Goal: Information Seeking & Learning: Learn about a topic

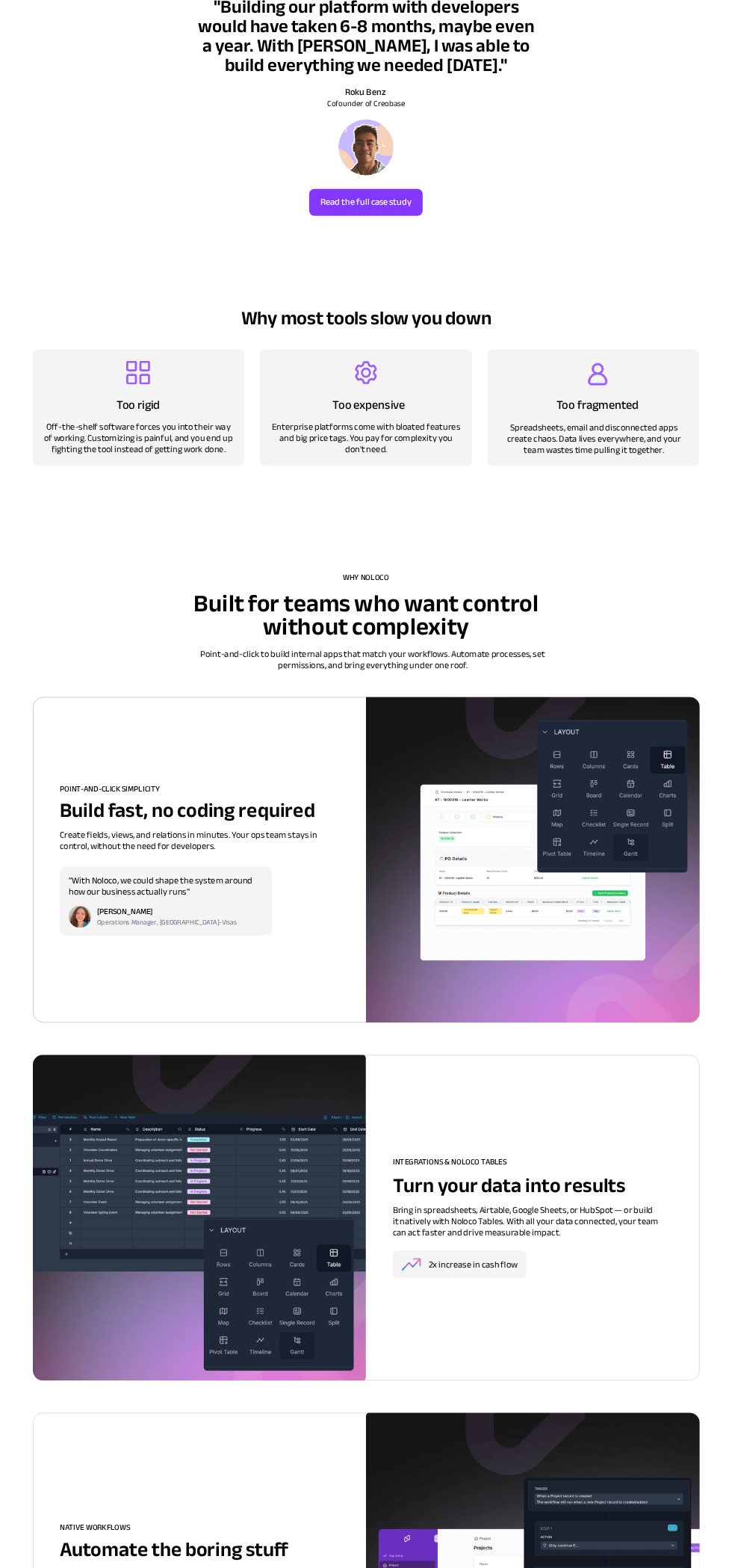
click at [576, 871] on img at bounding box center [532, 859] width 333 height 326
click at [556, 850] on img at bounding box center [532, 859] width 333 height 326
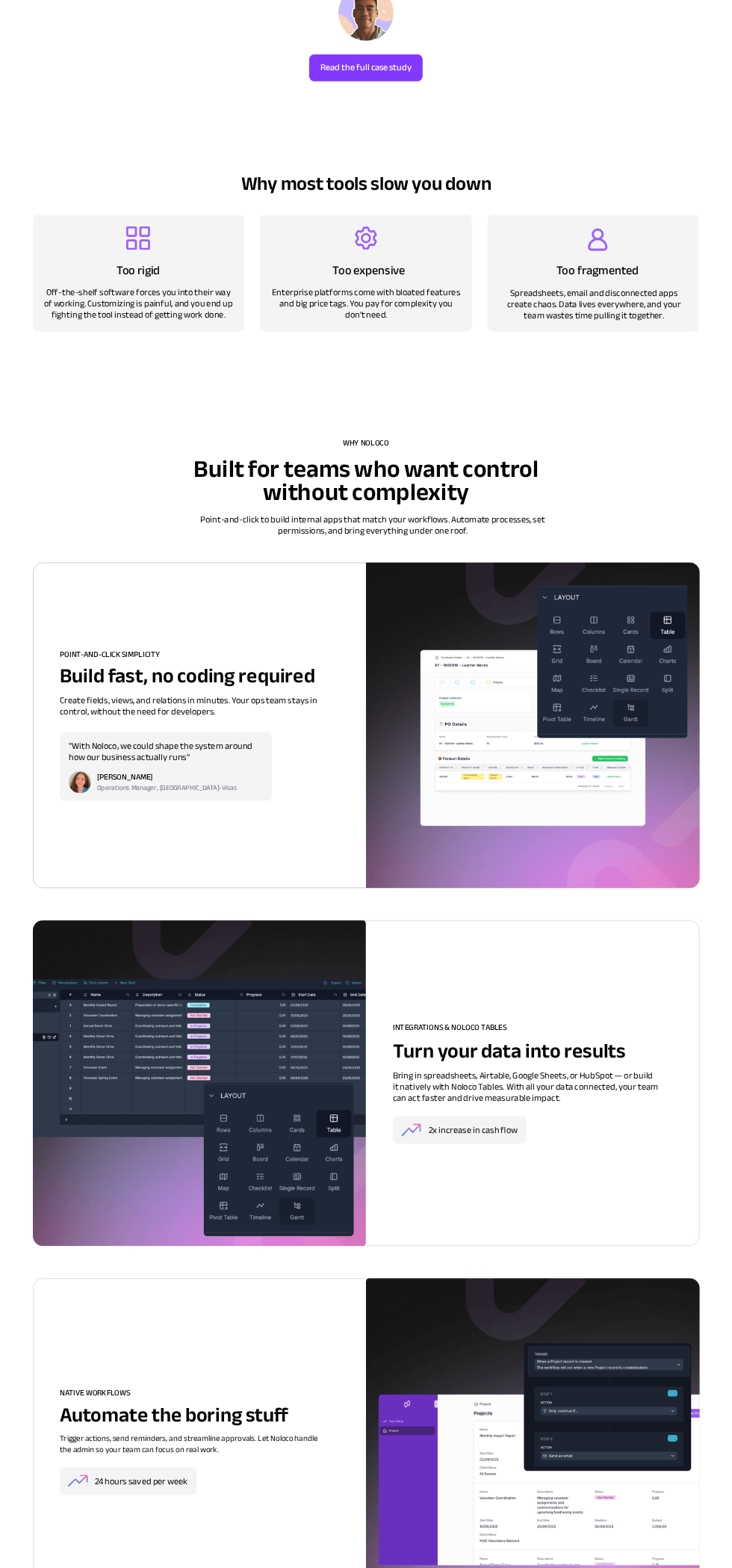
scroll to position [863, 0]
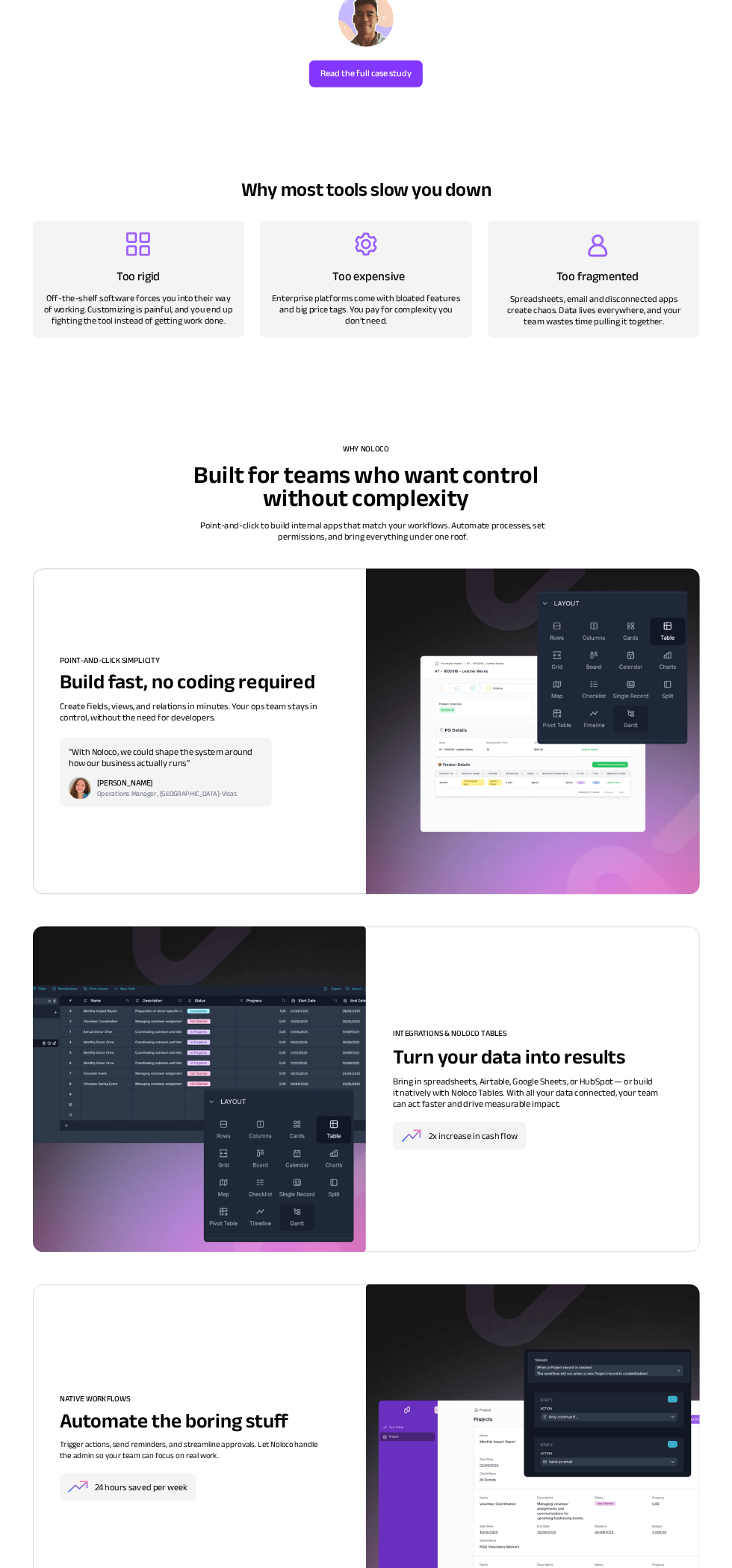
click at [364, 996] on img at bounding box center [199, 1089] width 333 height 326
click at [311, 798] on div at bounding box center [200, 732] width 280 height 152
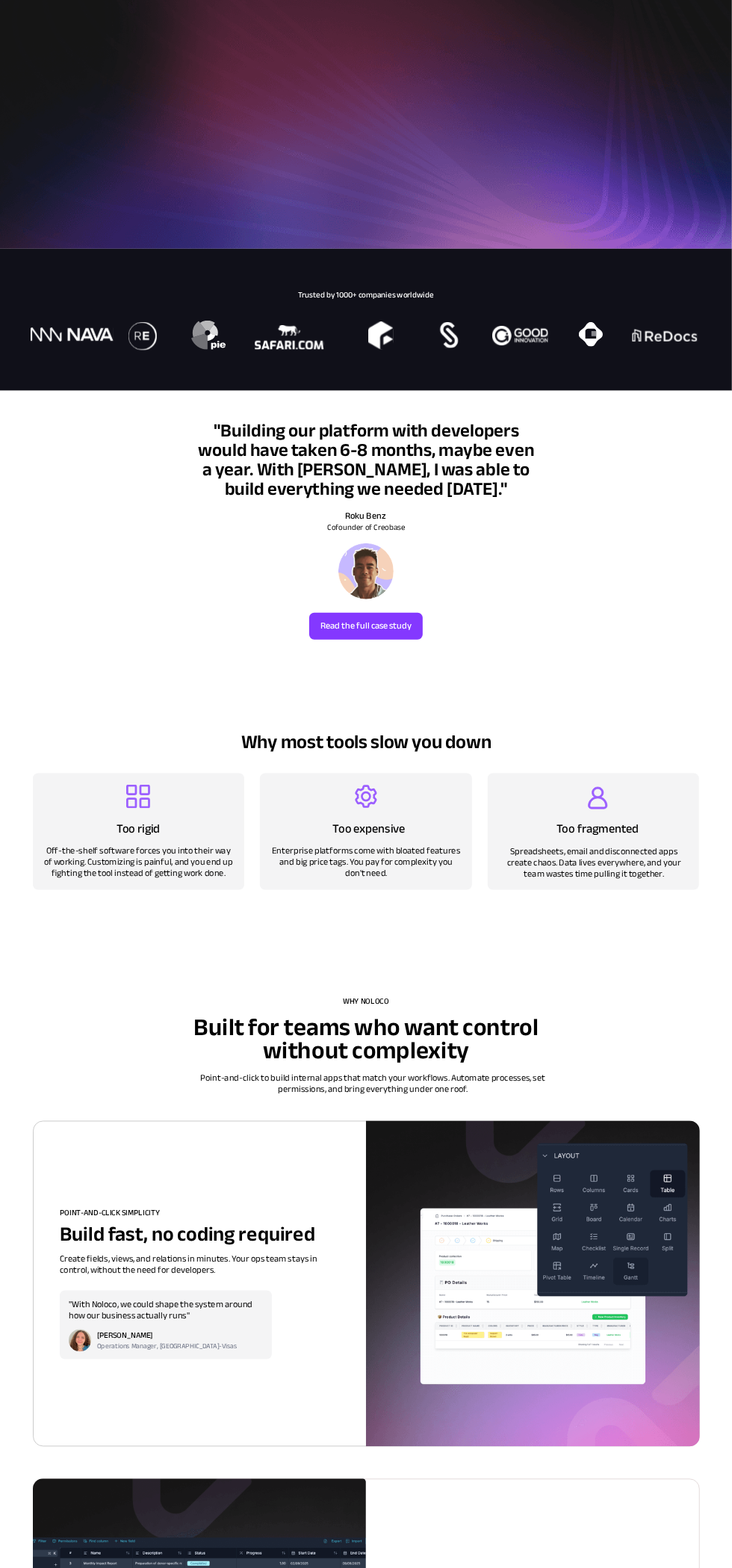
scroll to position [307, 0]
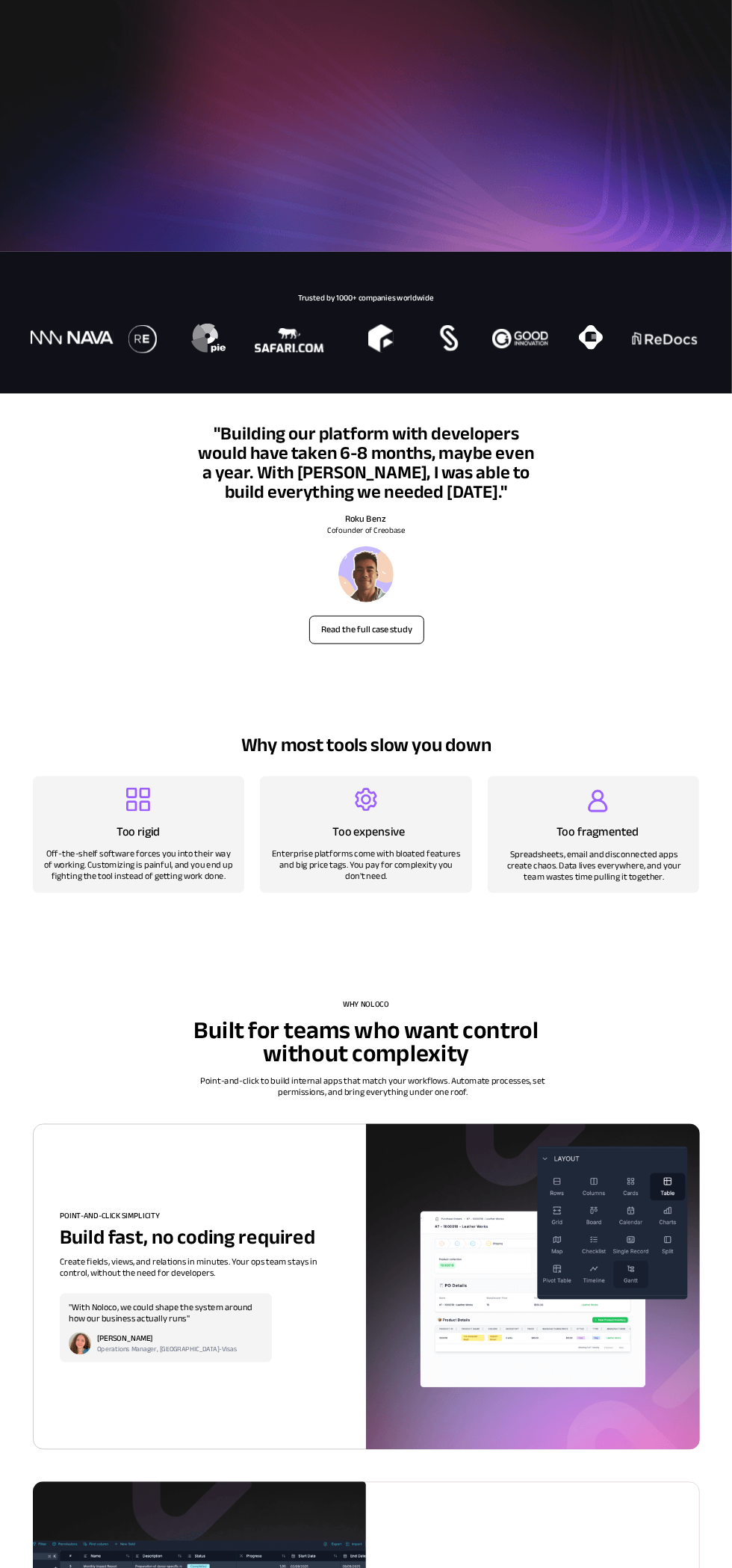
click at [409, 625] on span "Read the full case study" at bounding box center [367, 630] width 113 height 11
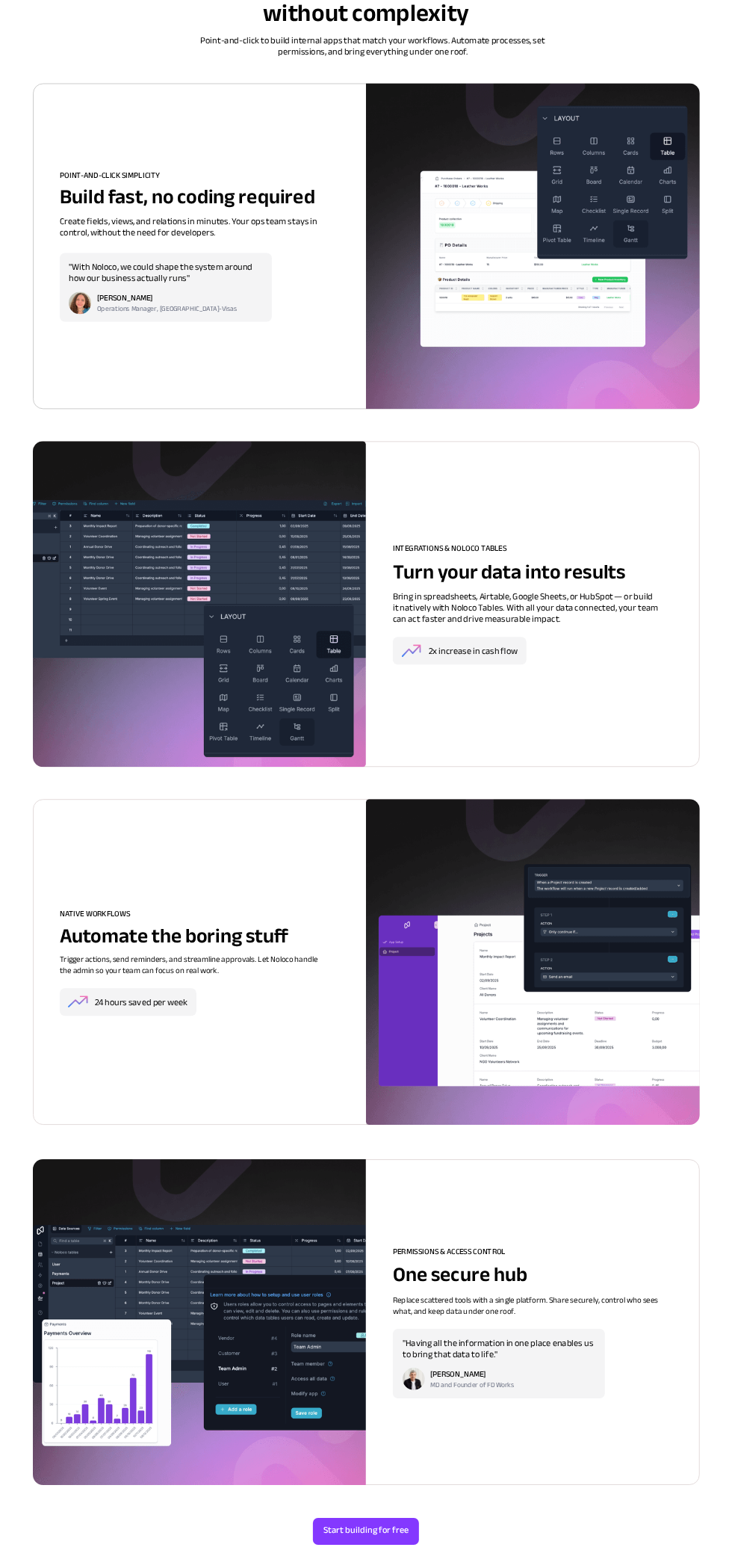
scroll to position [1327, 0]
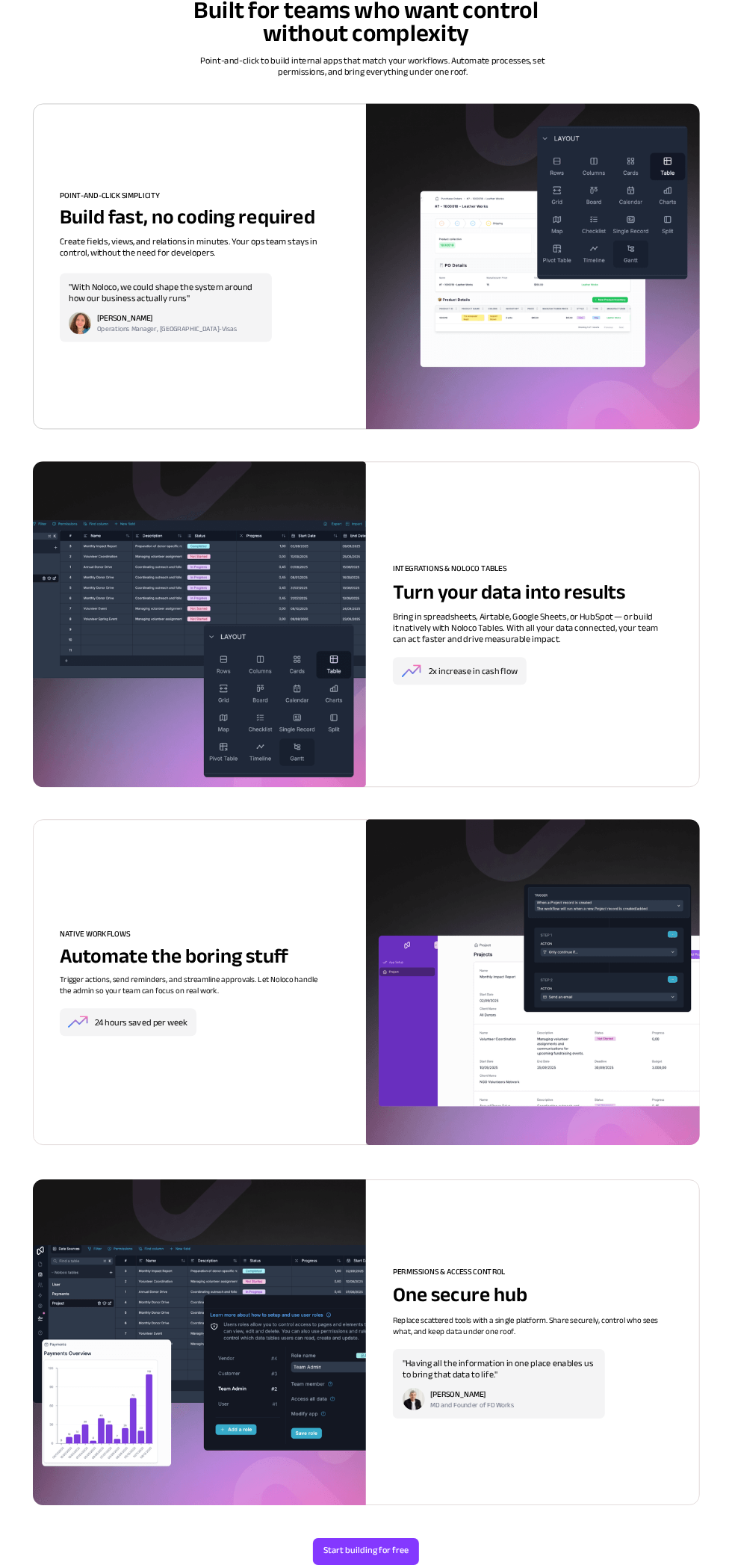
click at [631, 752] on div at bounding box center [367, 624] width 666 height 324
click at [390, 736] on div at bounding box center [367, 624] width 666 height 324
click at [408, 769] on div at bounding box center [367, 624] width 666 height 324
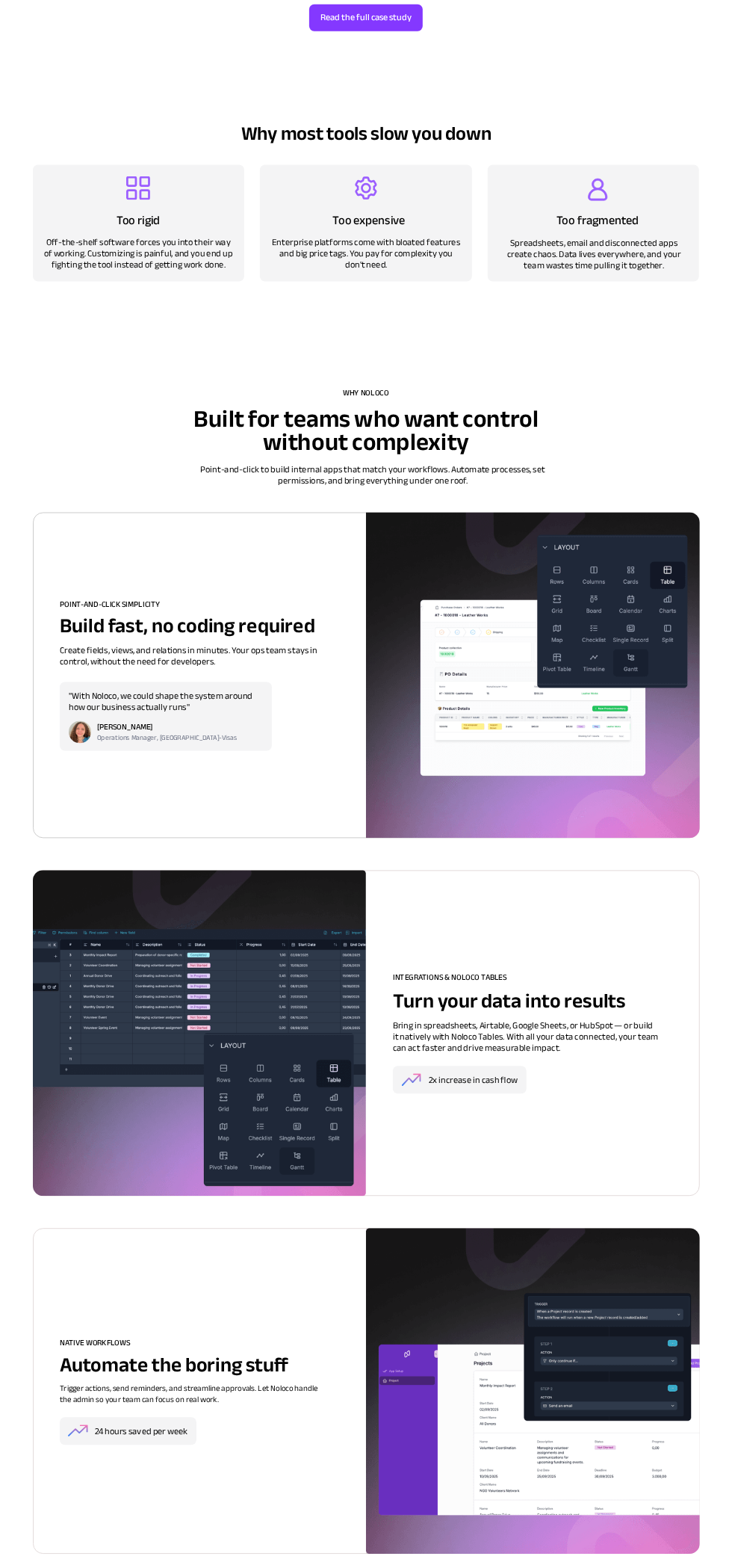
scroll to position [690, 0]
